Goal: Task Accomplishment & Management: Manage account settings

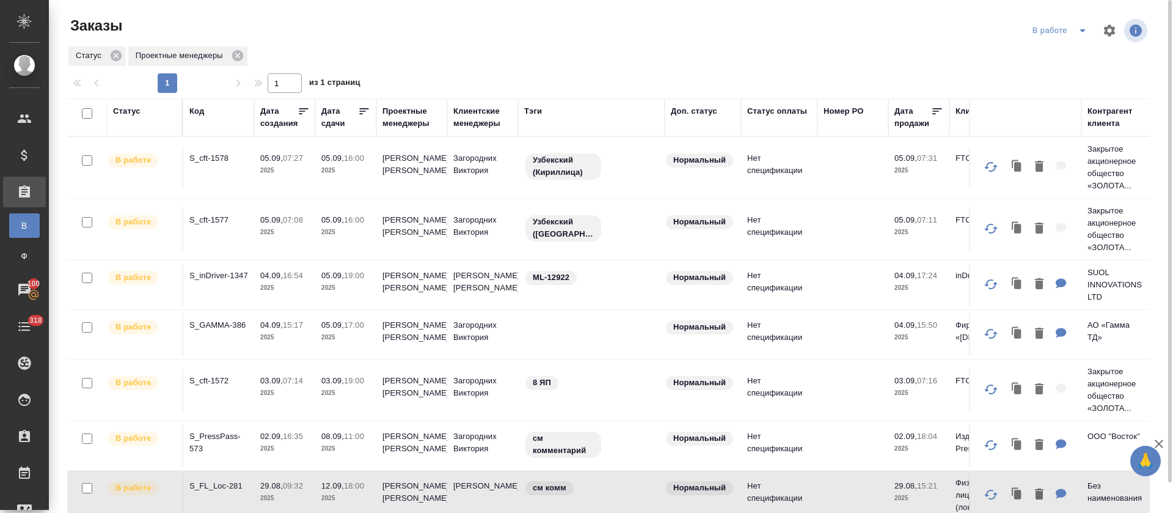
click at [479, 49] on div "Статус Проектные менеджеры" at bounding box center [608, 56] width 1082 height 22
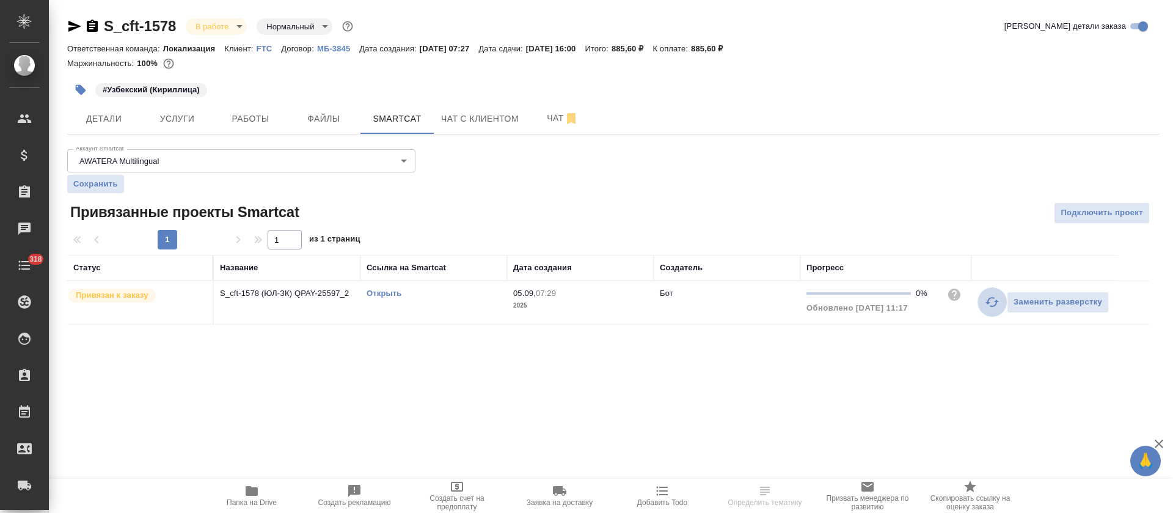
click at [990, 303] on icon "button" at bounding box center [992, 301] width 15 height 15
click at [982, 307] on button "button" at bounding box center [991, 301] width 29 height 29
drag, startPoint x: 985, startPoint y: 306, endPoint x: 886, endPoint y: 351, distance: 108.0
click at [985, 307] on icon "button" at bounding box center [992, 301] width 15 height 15
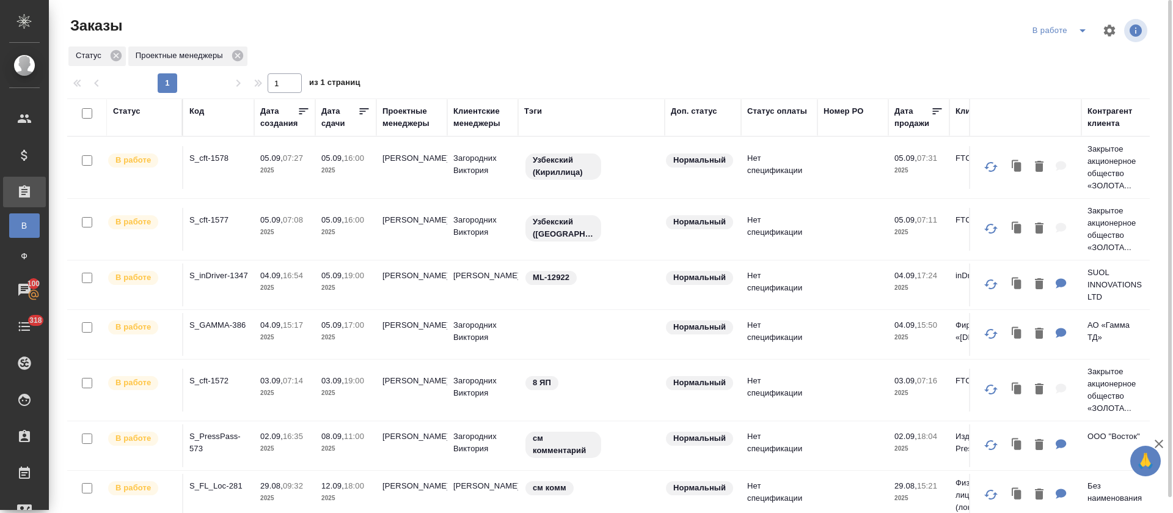
click at [362, 112] on icon at bounding box center [364, 111] width 12 height 12
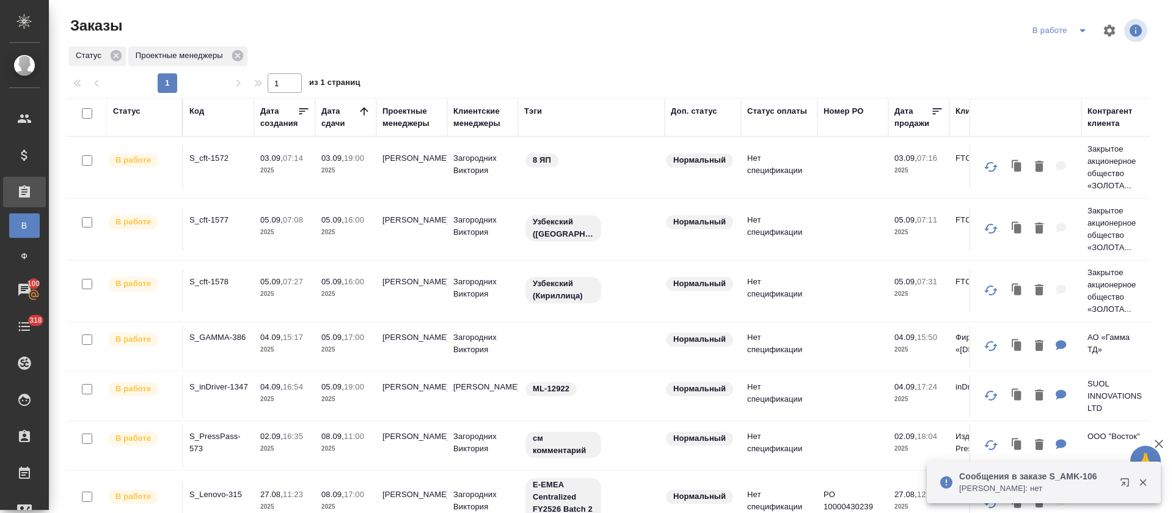
click at [1085, 26] on icon "split button" at bounding box center [1082, 30] width 15 height 15
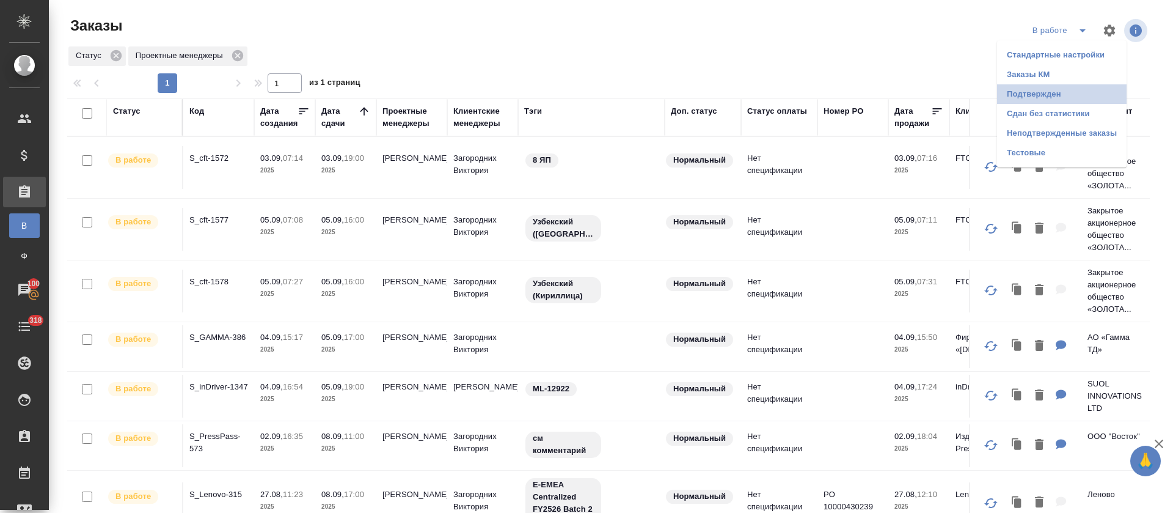
click at [1064, 91] on li "Подтвержден" at bounding box center [1062, 94] width 130 height 20
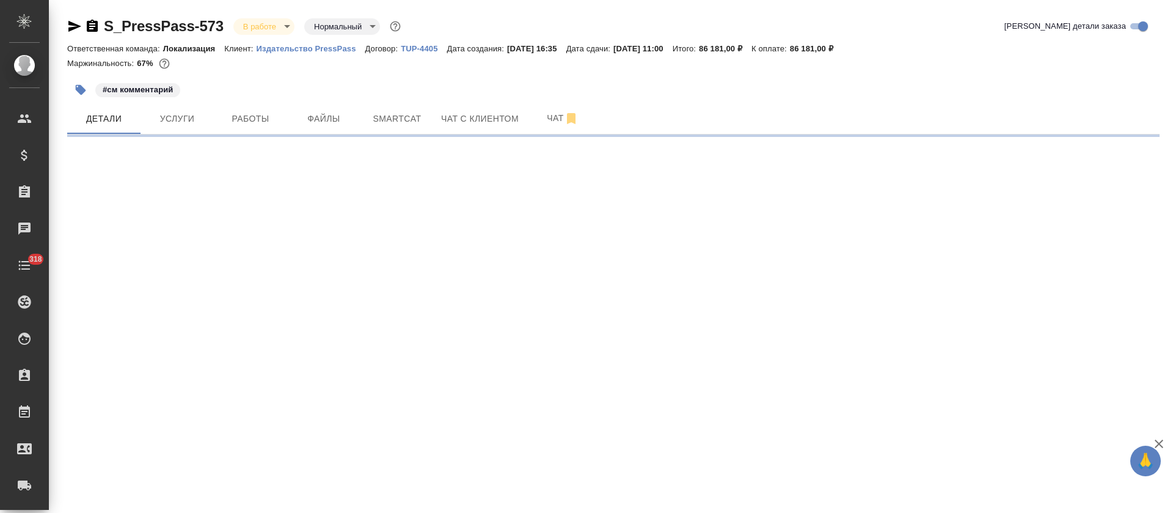
click at [393, 124] on span "Smartcat" at bounding box center [397, 118] width 59 height 15
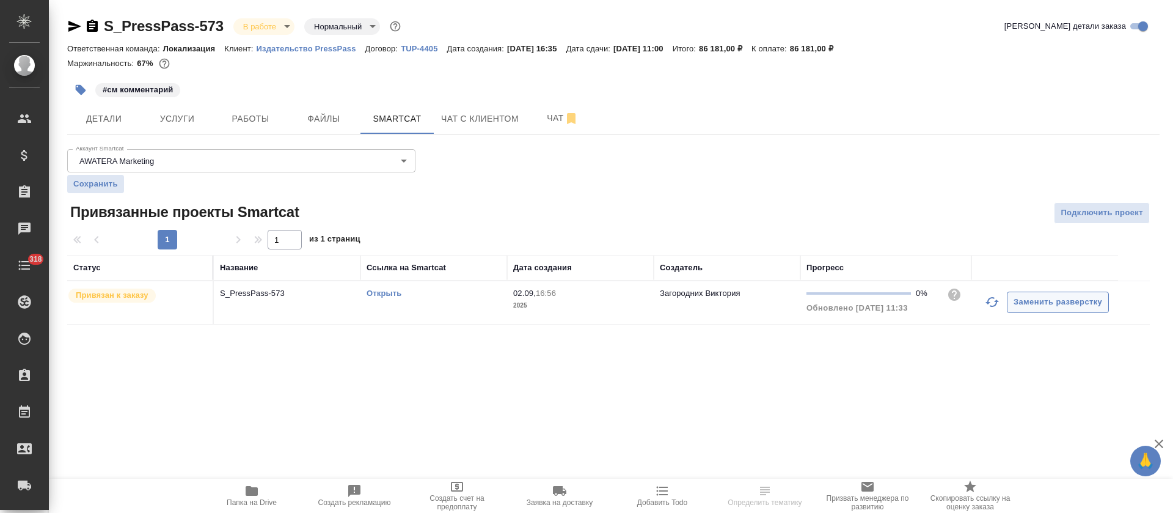
click at [1007, 301] on button "Заменить разверстку" at bounding box center [1058, 301] width 102 height 21
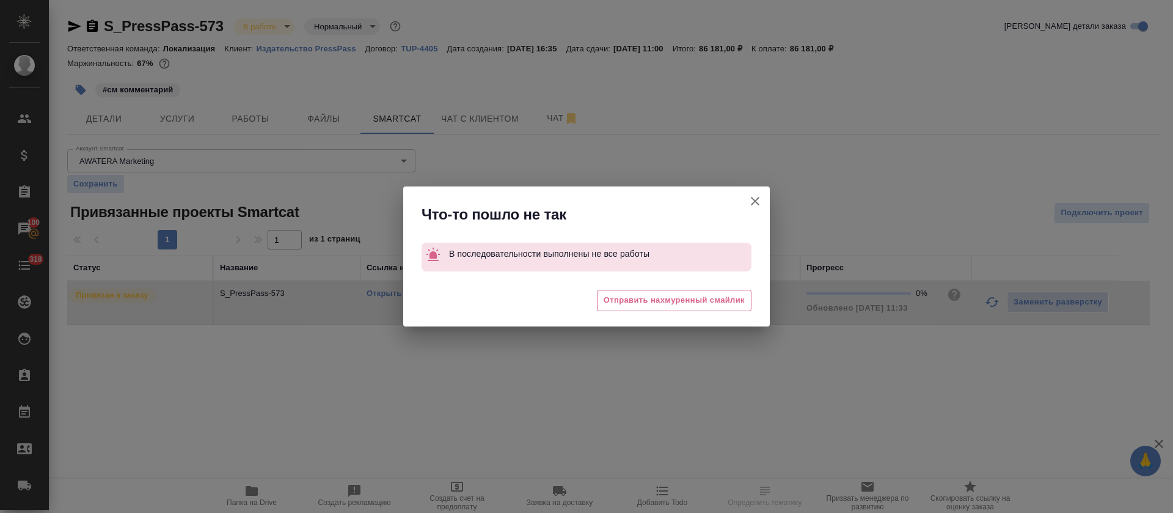
click at [994, 302] on div "Что-то пошло не так В последовательности выполнены не все работы 😒 Отправить на…" at bounding box center [586, 256] width 1173 height 513
click at [750, 200] on icon "button" at bounding box center [755, 201] width 15 height 15
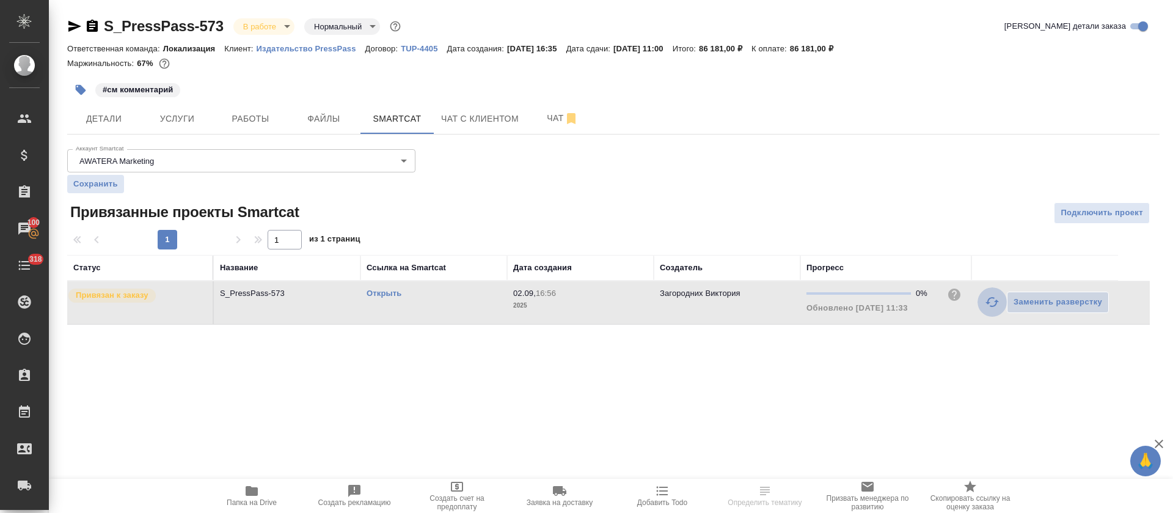
click at [983, 297] on button "button" at bounding box center [991, 301] width 29 height 29
click at [384, 293] on link "Открыть" at bounding box center [384, 292] width 35 height 9
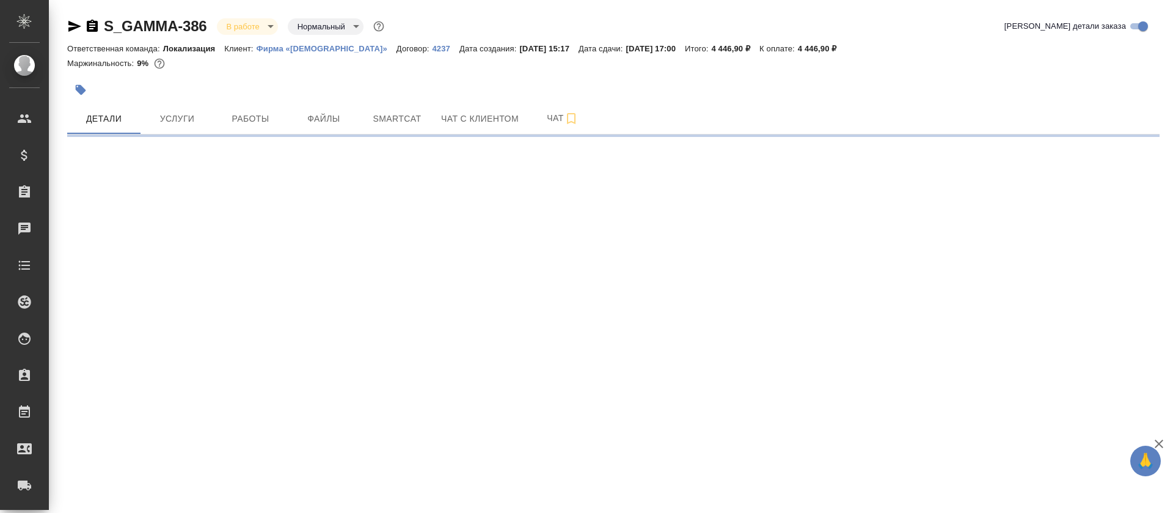
select select "RU"
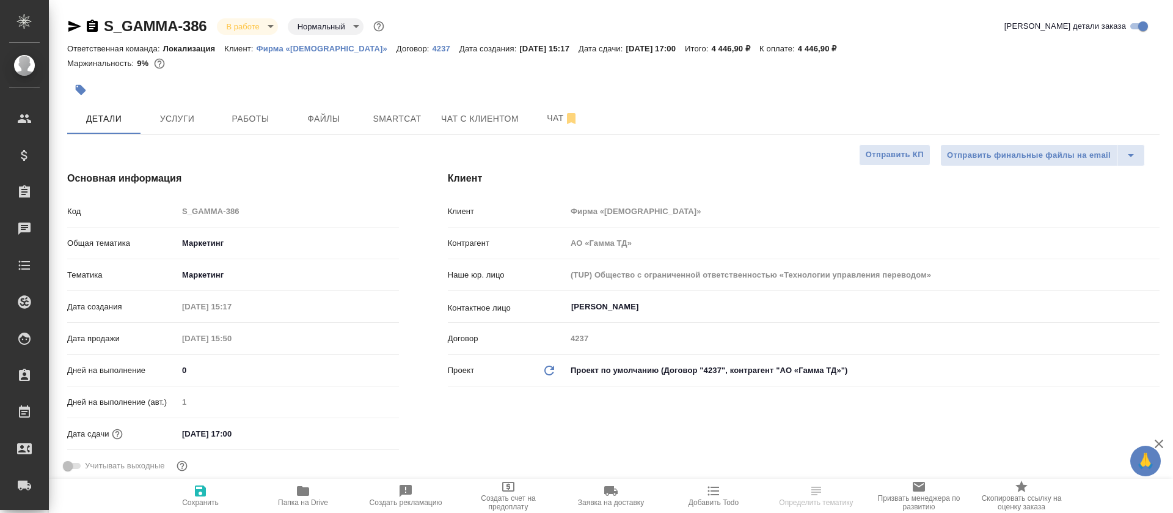
type textarea "x"
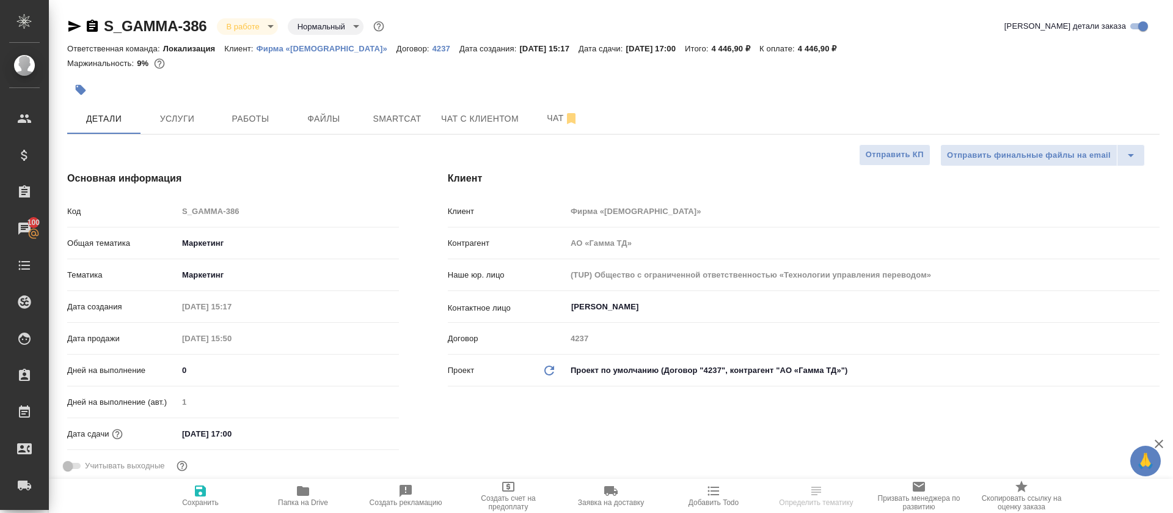
type textarea "x"
click at [362, 123] on button "Smartcat" at bounding box center [396, 118] width 73 height 31
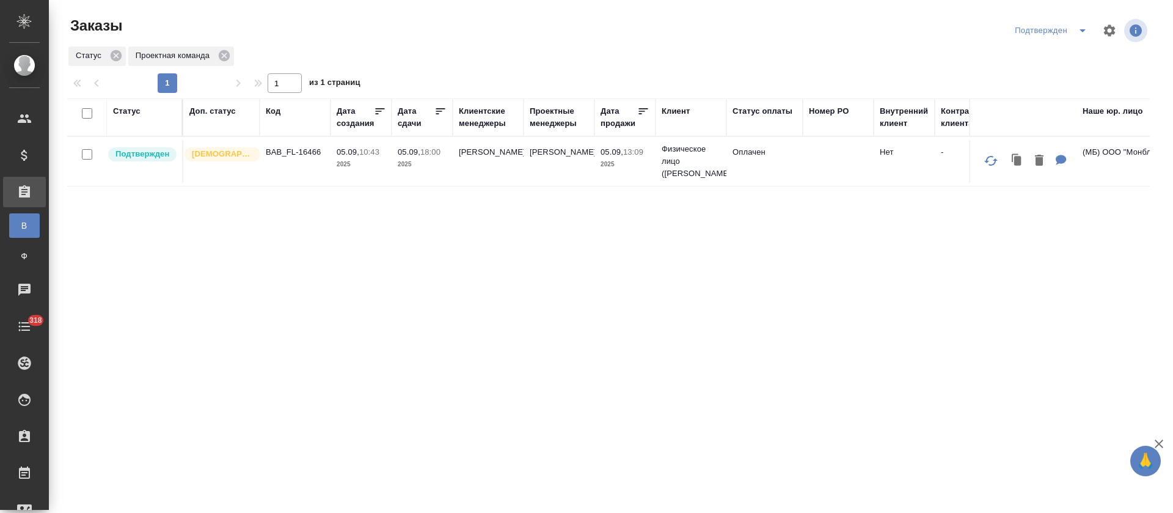
click at [1077, 33] on icon "split button" at bounding box center [1082, 30] width 15 height 15
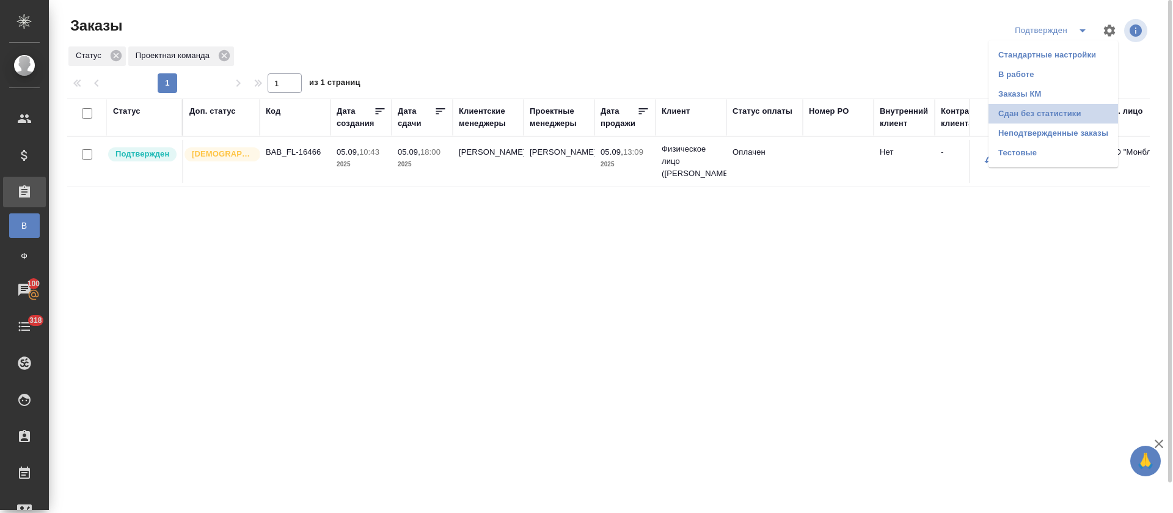
click at [1073, 108] on li "Сдан без статистики" at bounding box center [1053, 114] width 130 height 20
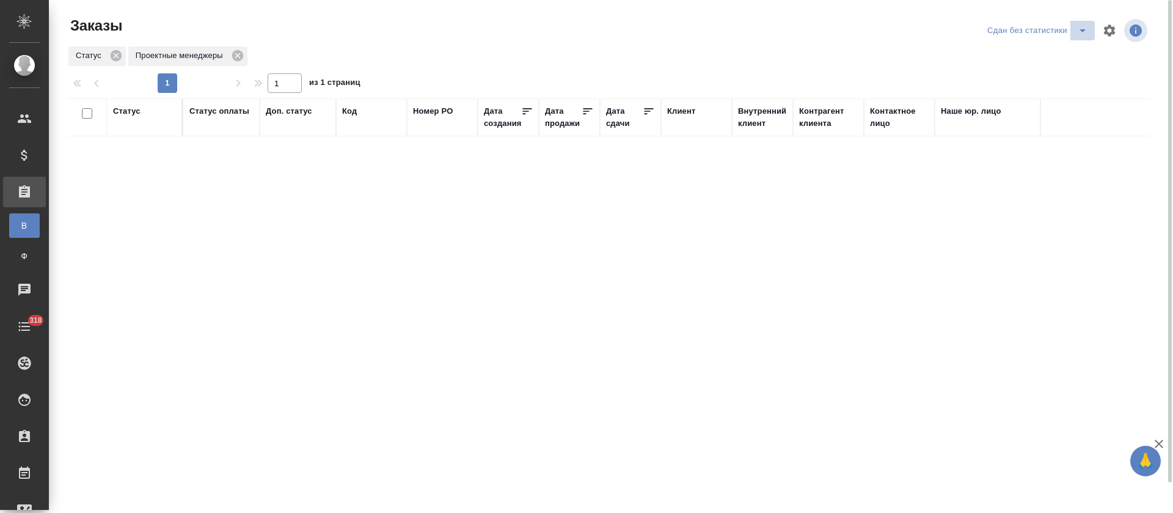
click at [1079, 32] on icon "split button" at bounding box center [1082, 30] width 15 height 15
click at [1067, 108] on li "Подтвержден" at bounding box center [1039, 114] width 130 height 20
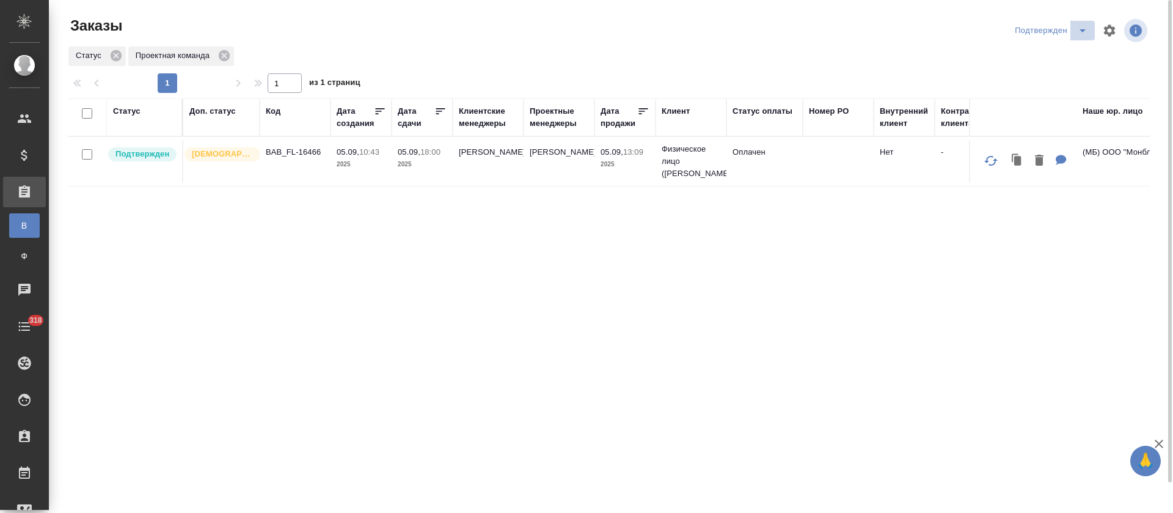
click at [1078, 32] on icon "split button" at bounding box center [1082, 30] width 15 height 15
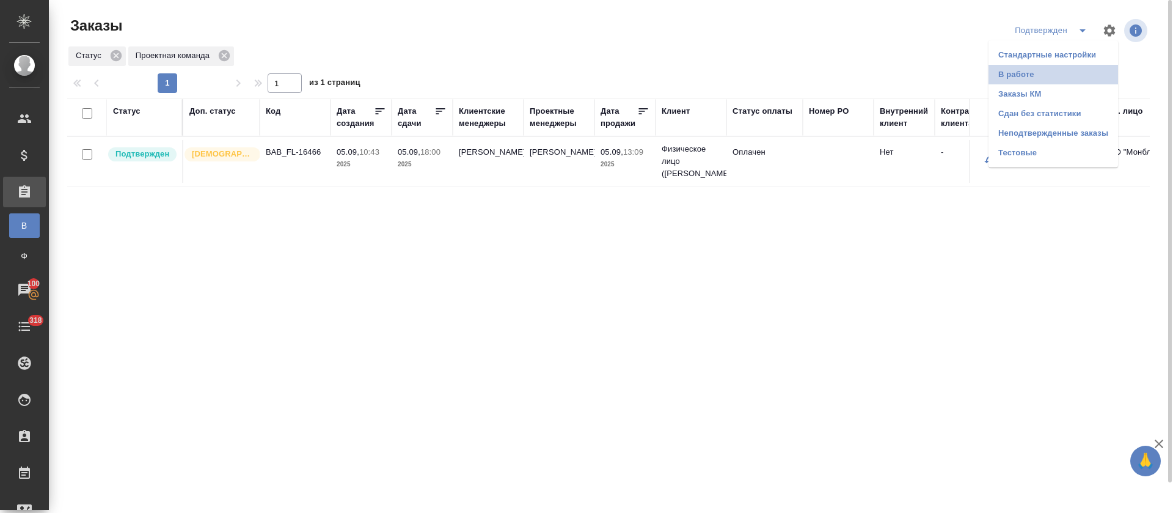
click at [1079, 74] on li "В работе" at bounding box center [1053, 75] width 130 height 20
